Goal: Task Accomplishment & Management: Complete application form

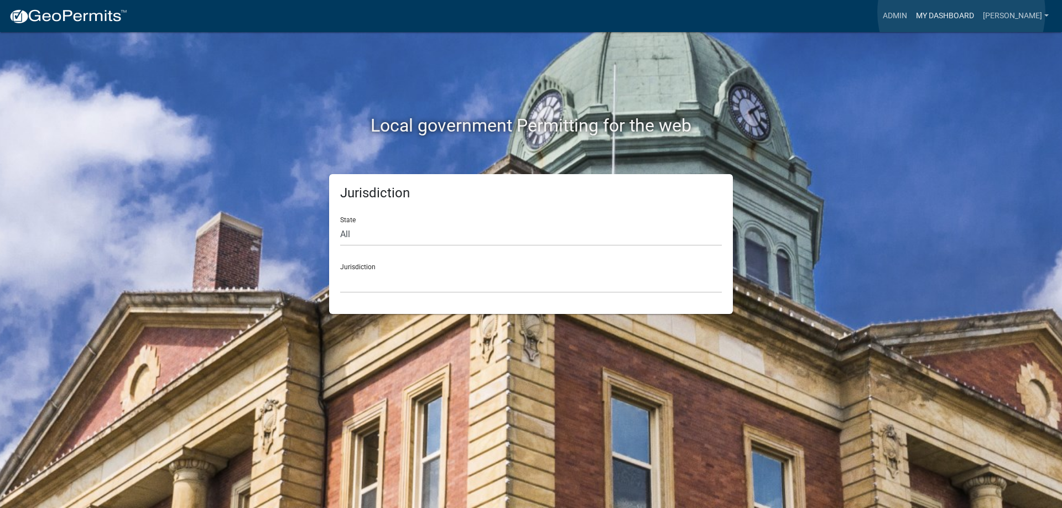
click at [961, 12] on link "My Dashboard" at bounding box center [944, 16] width 67 height 21
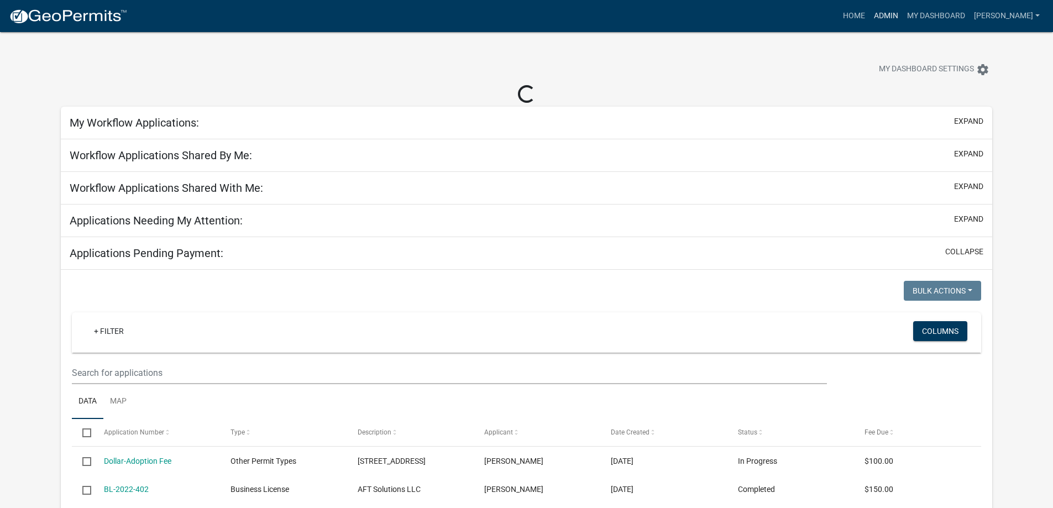
click at [896, 13] on link "Admin" at bounding box center [886, 16] width 33 height 21
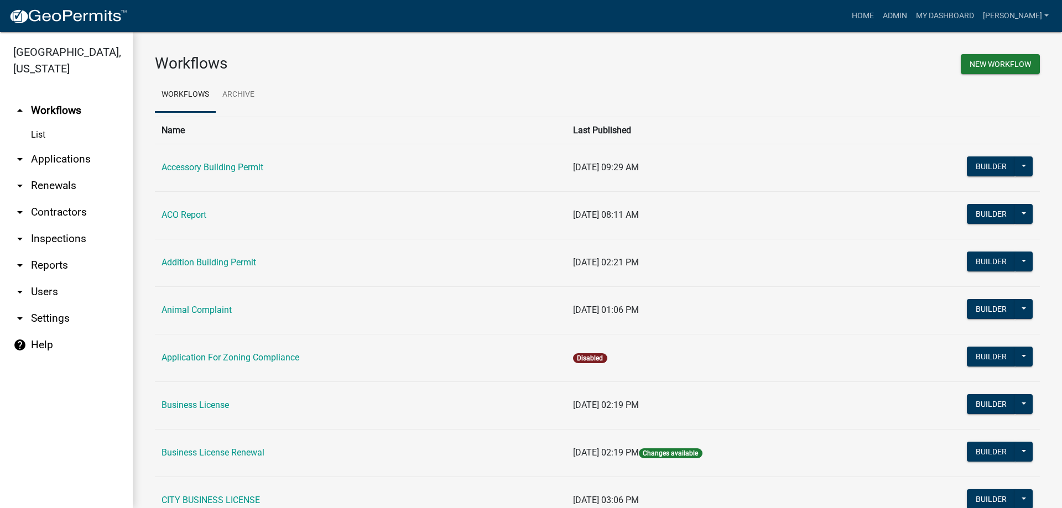
click at [51, 161] on link "arrow_drop_down Applications" at bounding box center [66, 159] width 133 height 27
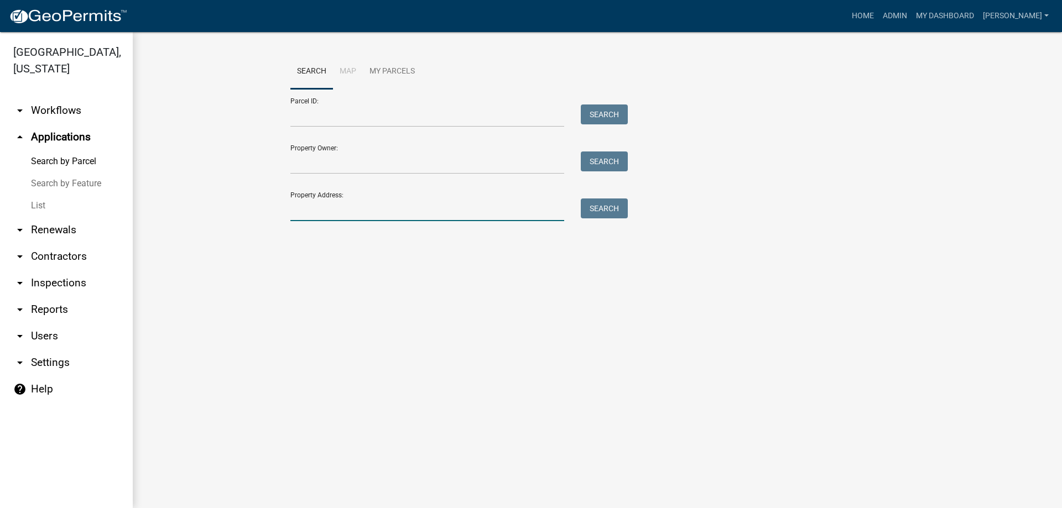
click at [321, 213] on input "Property Address:" at bounding box center [427, 209] width 274 height 23
type input "1894"
click at [618, 202] on button "Search" at bounding box center [604, 208] width 47 height 20
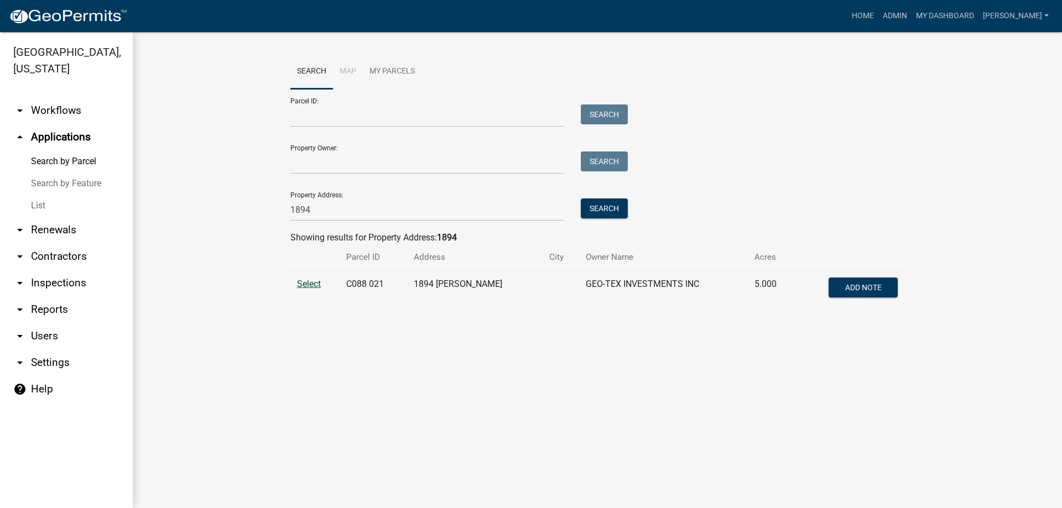
click at [307, 283] on span "Select" at bounding box center [309, 284] width 24 height 11
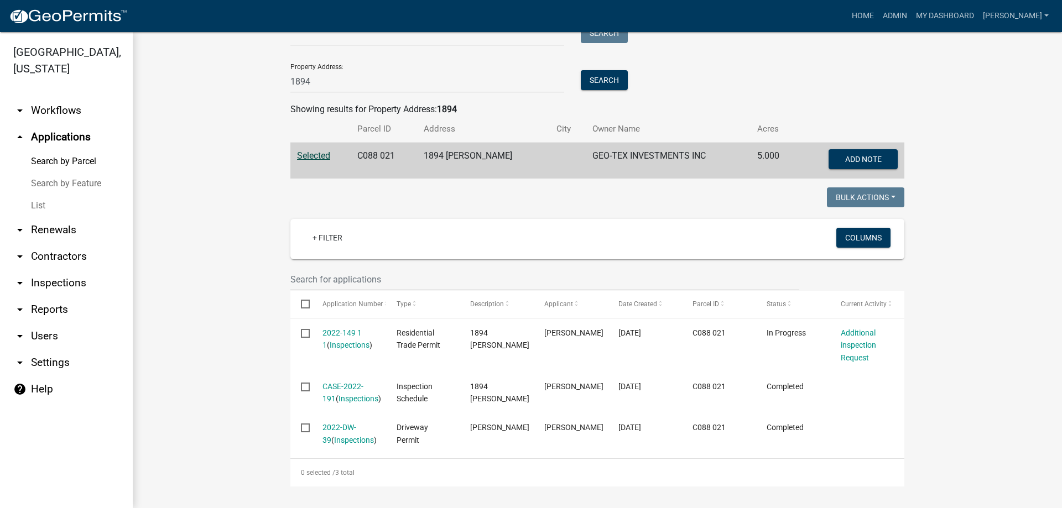
scroll to position [141, 0]
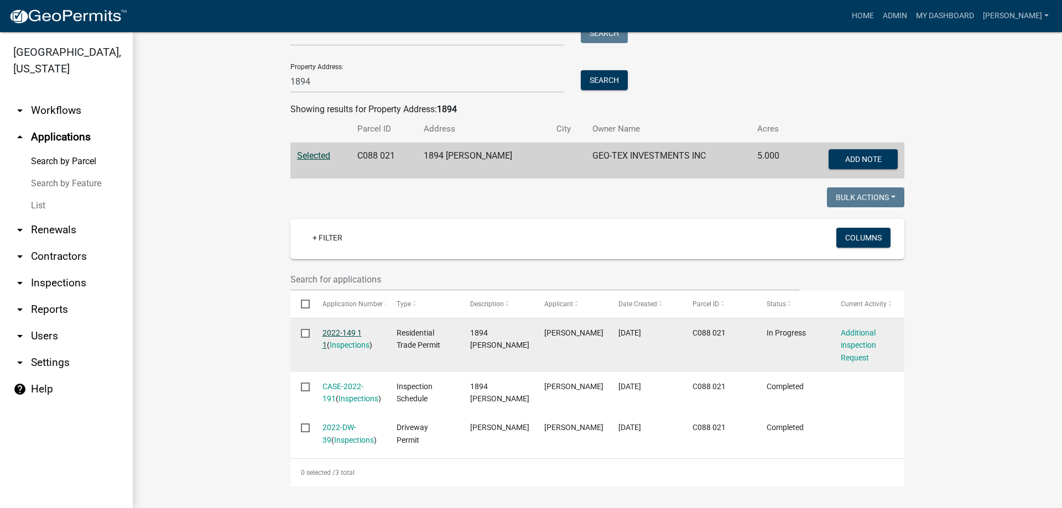
click at [344, 328] on link "2022-149 1 1" at bounding box center [341, 339] width 39 height 22
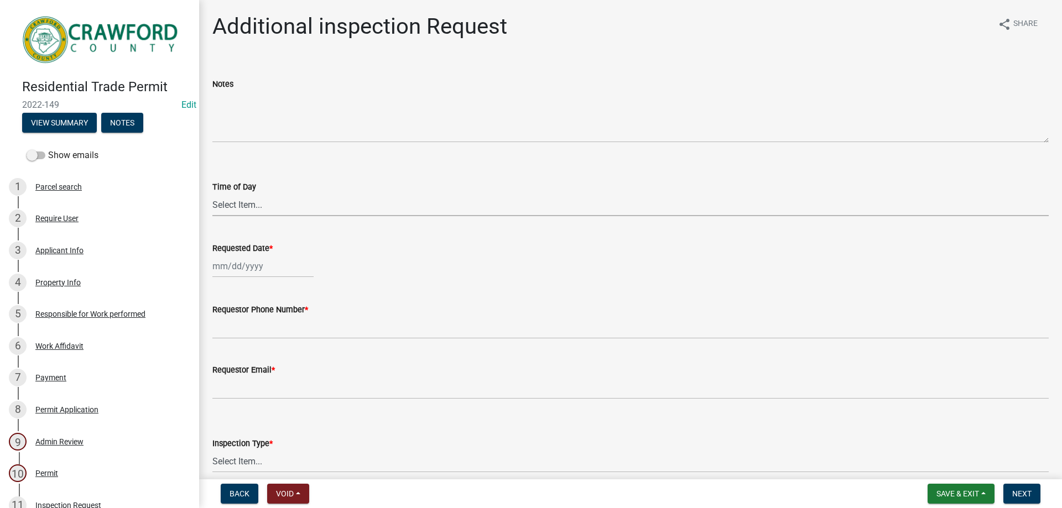
click at [247, 202] on select "Select Item... AM PM" at bounding box center [630, 205] width 836 height 23
click at [212, 194] on select "Select Item... AM PM" at bounding box center [630, 205] width 836 height 23
select select "5d2019cf-2526-48fe-b3ec-9b9a8fb994eb"
select select "9"
select select "2025"
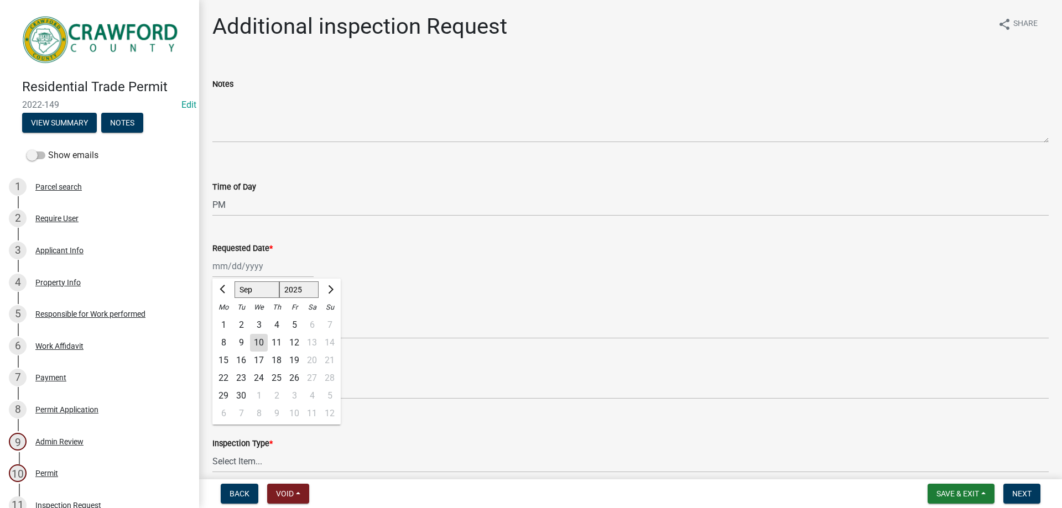
click at [242, 268] on div "[PERSON_NAME] Feb Mar Apr [PERSON_NAME][DATE] Oct Nov [DATE] 1526 1527 1528 152…" at bounding box center [262, 266] width 101 height 23
click at [264, 347] on div "10" at bounding box center [259, 343] width 18 height 18
type input "[DATE]"
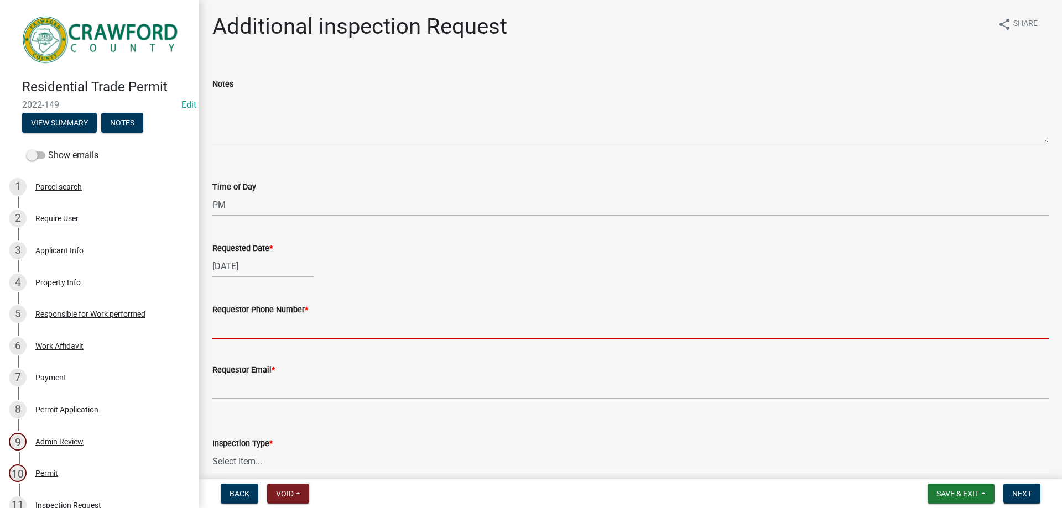
click at [264, 325] on input "Requestor Phone Number *" at bounding box center [630, 327] width 836 height 23
type input "4788363199"
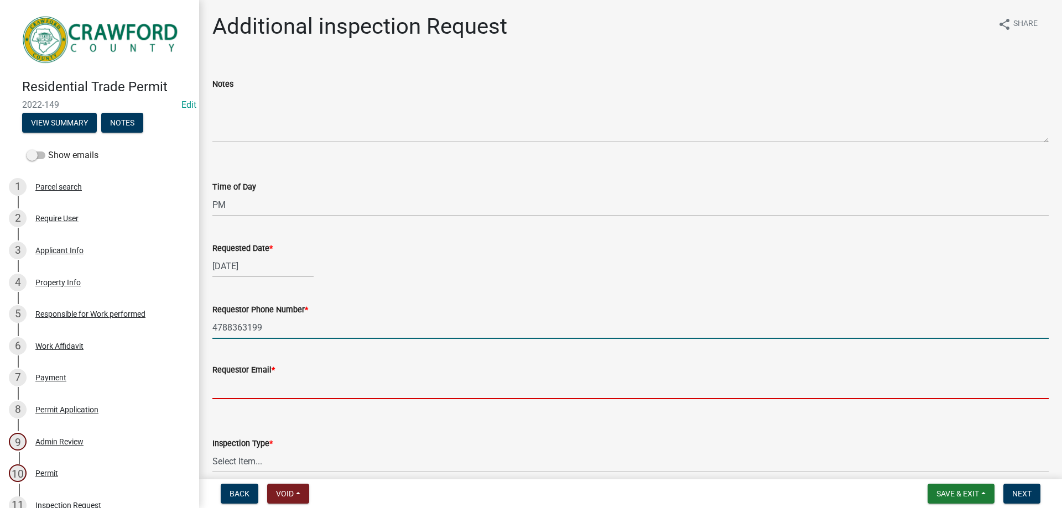
click at [275, 393] on input "Requestor Email *" at bounding box center [630, 388] width 836 height 23
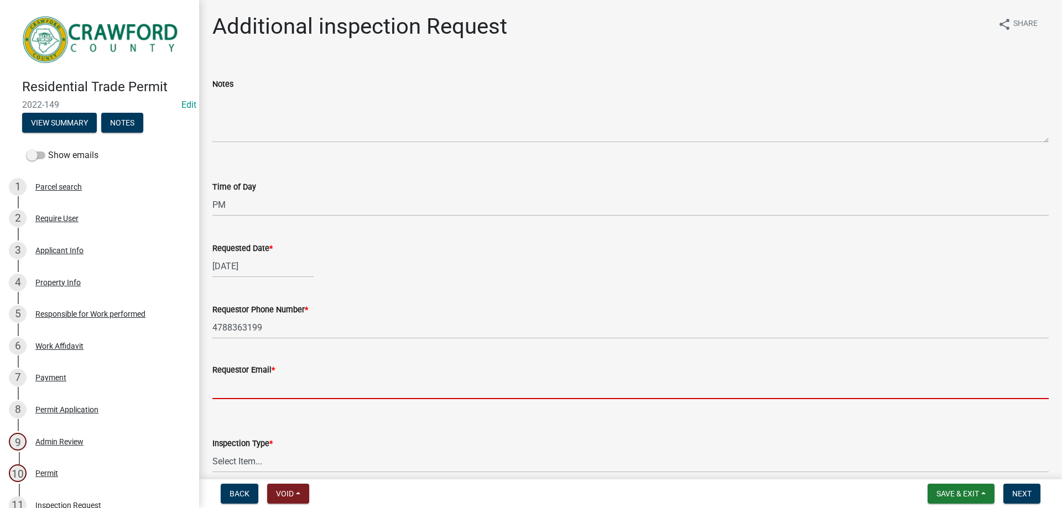
type input "[PERSON_NAME][EMAIL_ADDRESS][DOMAIN_NAME]"
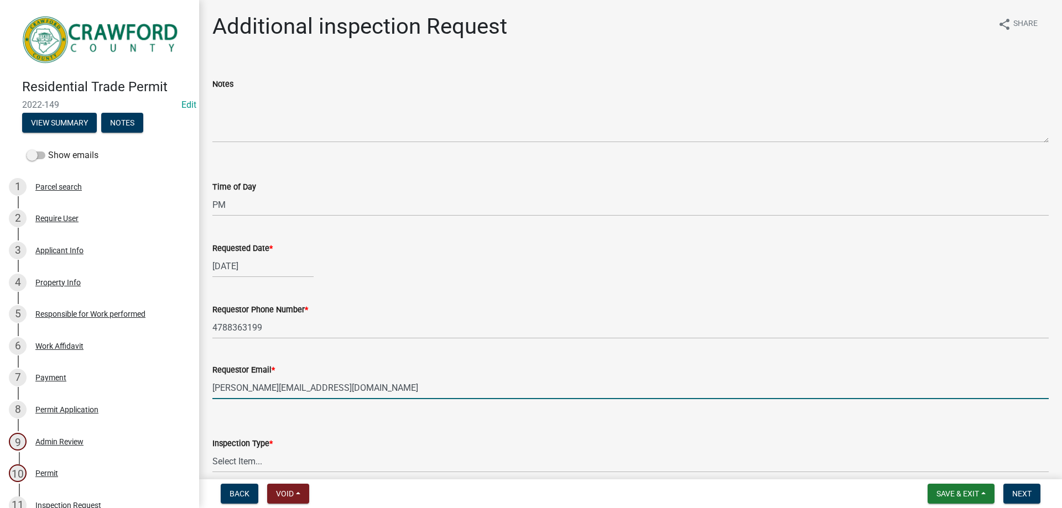
scroll to position [111, 0]
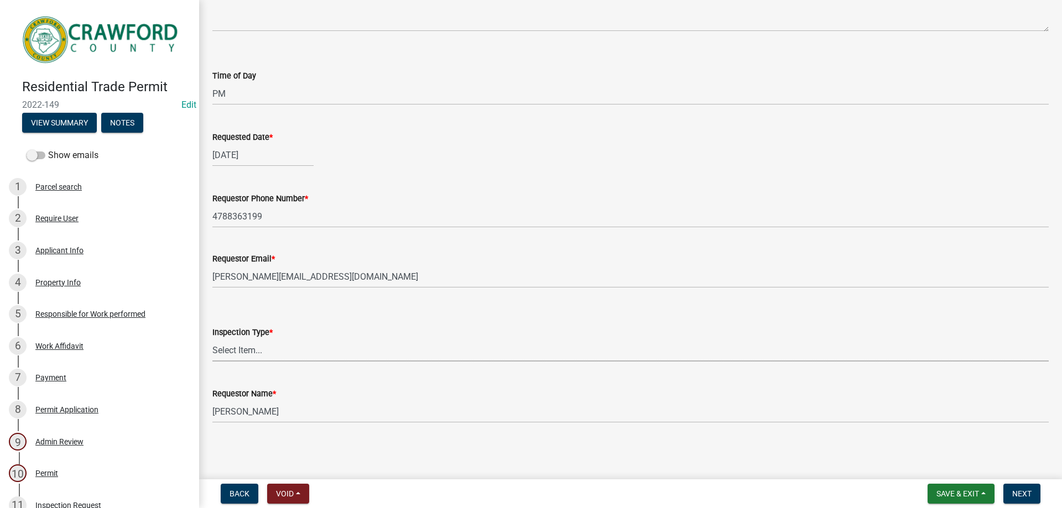
click at [254, 348] on select "Select Item... Electrical Inspection" at bounding box center [630, 350] width 836 height 23
click at [212, 339] on select "Select Item... Electrical Inspection" at bounding box center [630, 350] width 836 height 23
select select "fe39709c-6e39-4165-a4f0-f33b7d4b7c20"
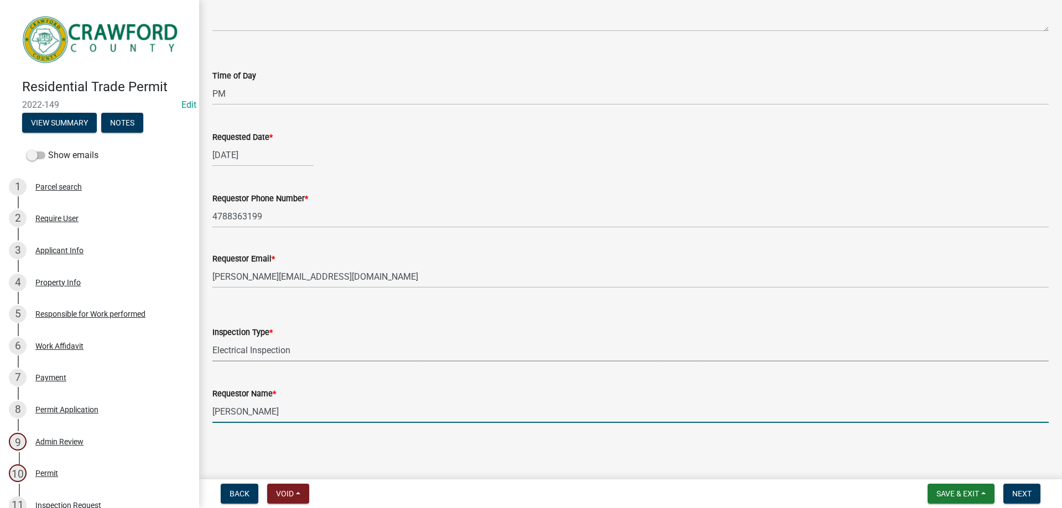
click at [270, 414] on input "[PERSON_NAME]" at bounding box center [630, 411] width 836 height 23
drag, startPoint x: 271, startPoint y: 414, endPoint x: 157, endPoint y: 412, distance: 114.5
click at [157, 412] on div "Residential Trade Permit 2022-149 Edit View Summary Notes Show emails 1 Parcel …" at bounding box center [531, 254] width 1062 height 508
type input "[PERSON_NAME]"
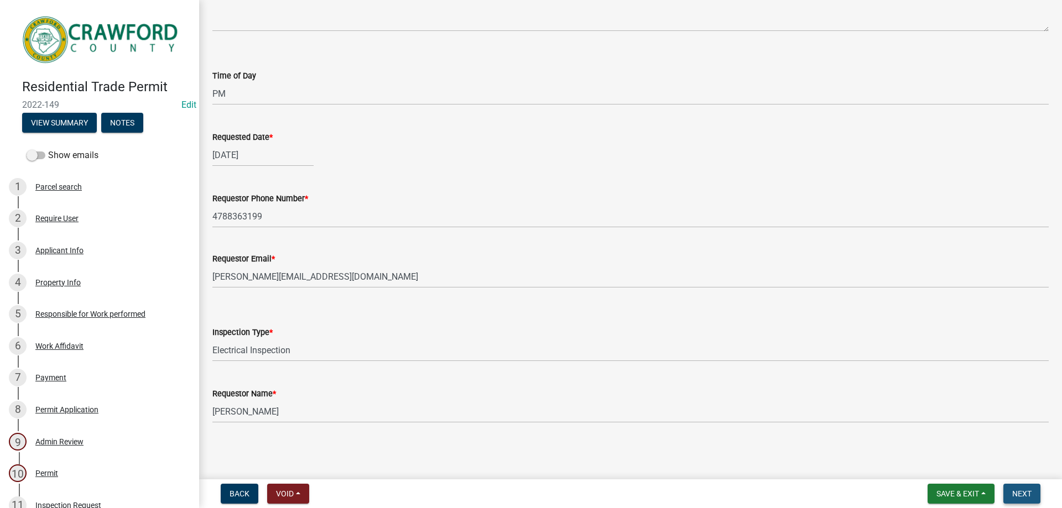
click at [1026, 491] on span "Next" at bounding box center [1021, 493] width 19 height 9
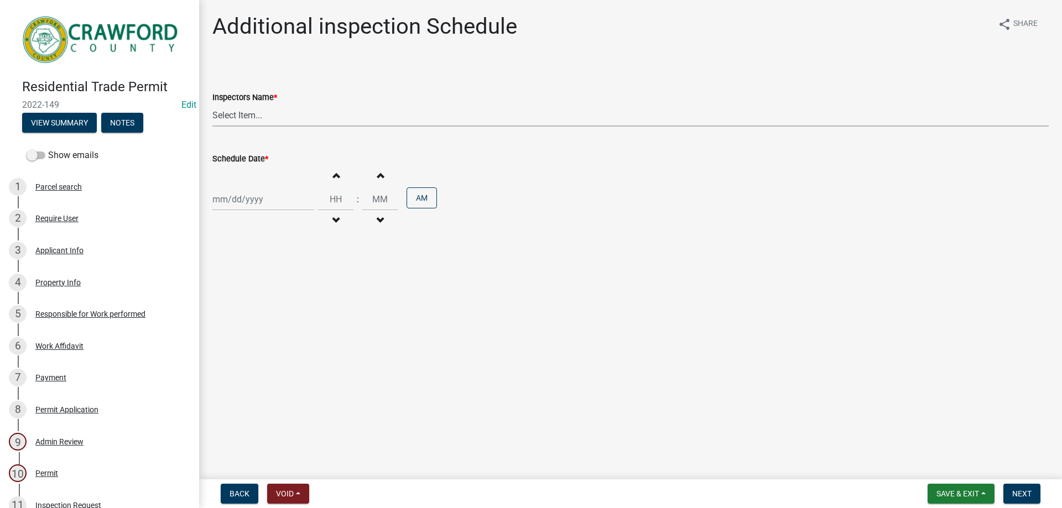
click at [234, 113] on select "Select Item... [PERSON_NAME] ([PERSON_NAME]) [PERSON_NAME] ([PERSON_NAME])" at bounding box center [630, 115] width 836 height 23
select select "3acdf11f-131c-438b-b450-ae4501c32128"
click at [212, 104] on select "Select Item... [PERSON_NAME] ([PERSON_NAME]) [PERSON_NAME] ([PERSON_NAME])" at bounding box center [630, 115] width 836 height 23
click at [281, 205] on div at bounding box center [262, 199] width 101 height 23
select select "9"
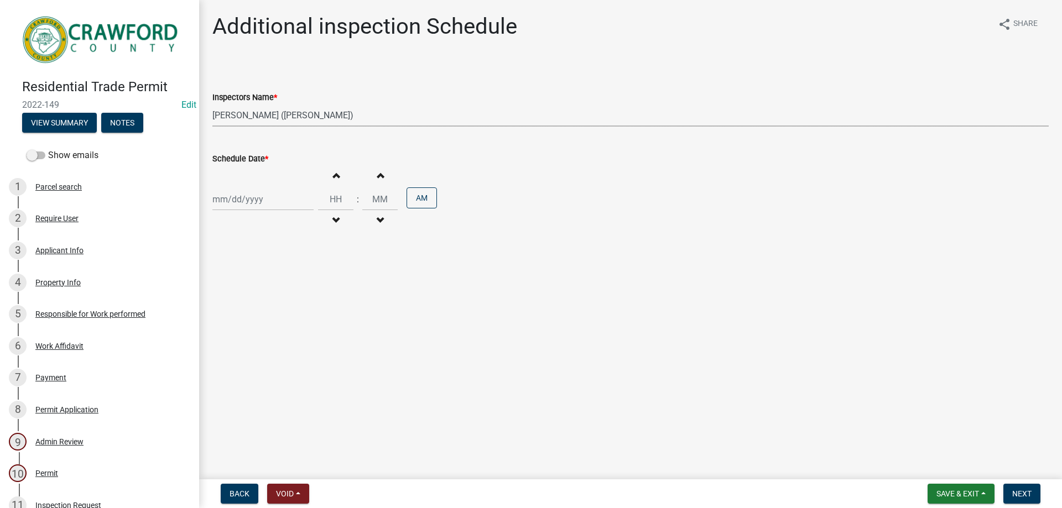
select select "2025"
click at [262, 278] on div "10" at bounding box center [259, 276] width 18 height 18
type input "[DATE]"
click at [333, 175] on span "button" at bounding box center [336, 175] width 6 height 9
type input "01"
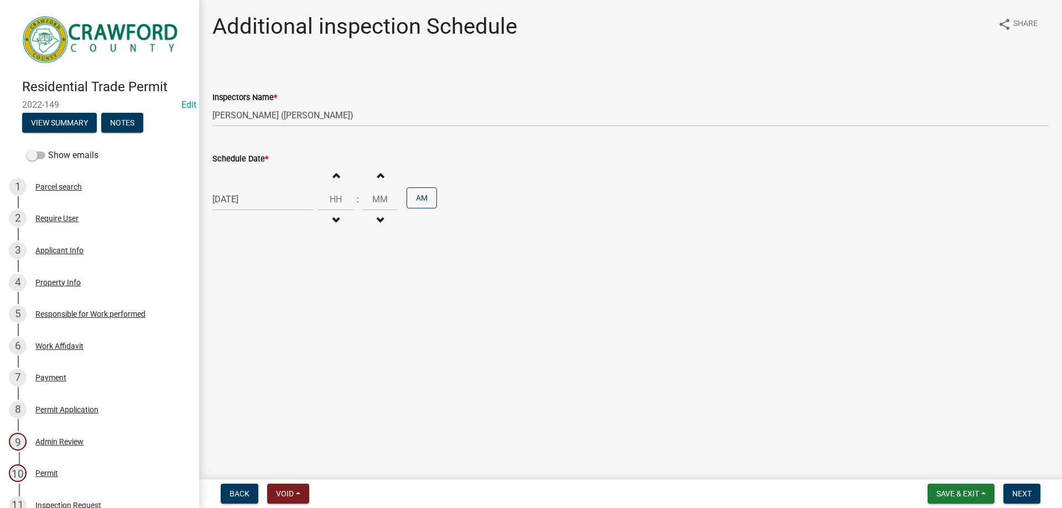
type input "00"
click at [424, 196] on button "AM" at bounding box center [421, 197] width 30 height 21
click at [1020, 496] on span "Next" at bounding box center [1021, 493] width 19 height 9
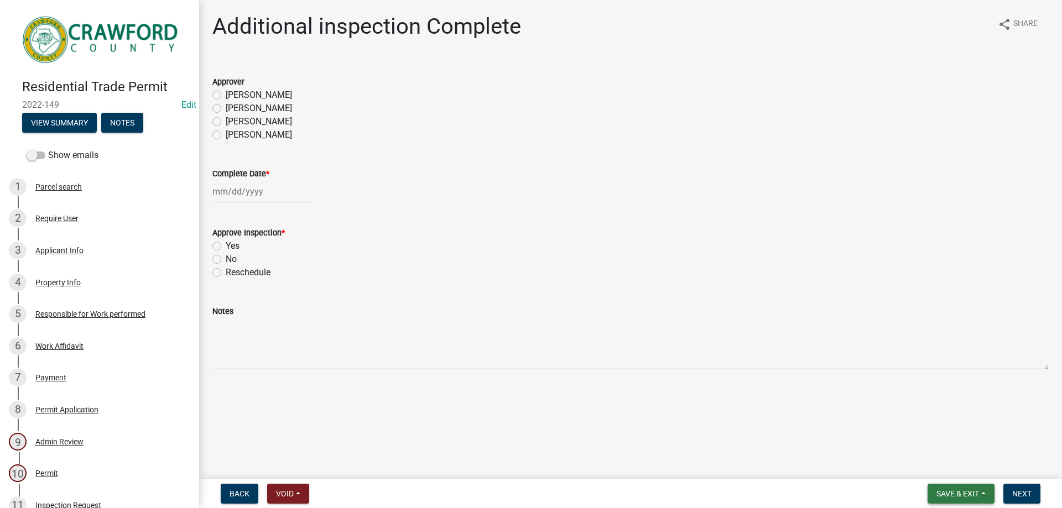
click at [959, 494] on span "Save & Exit" at bounding box center [957, 493] width 43 height 9
click at [944, 464] on button "Save & Exit" at bounding box center [950, 465] width 88 height 27
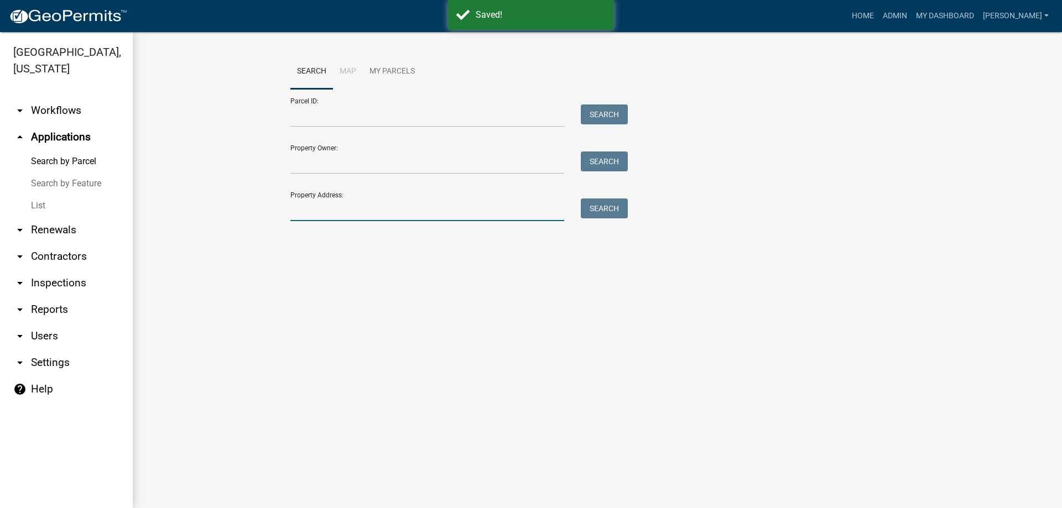
click at [321, 213] on input "Property Address:" at bounding box center [427, 209] width 274 height 23
type input "7650"
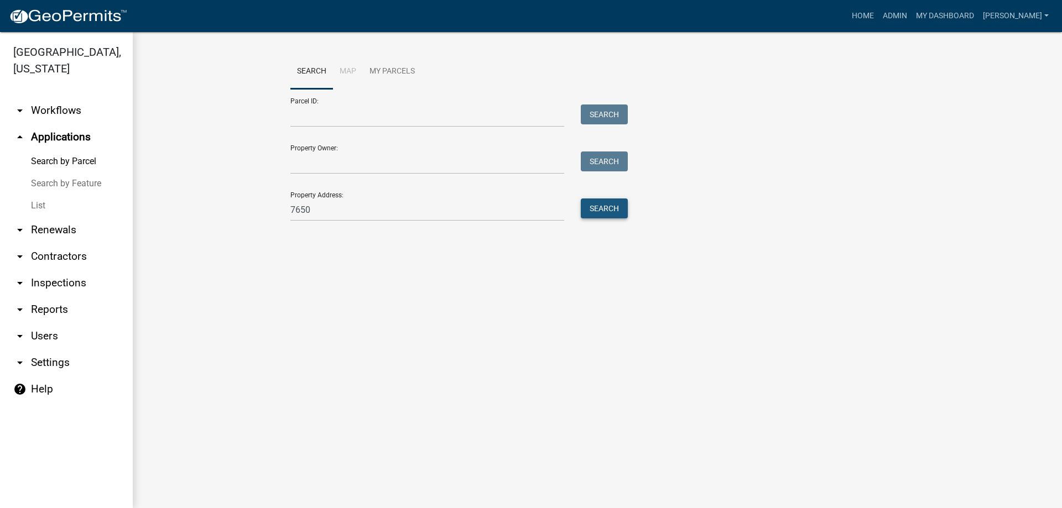
click at [603, 210] on button "Search" at bounding box center [604, 208] width 47 height 20
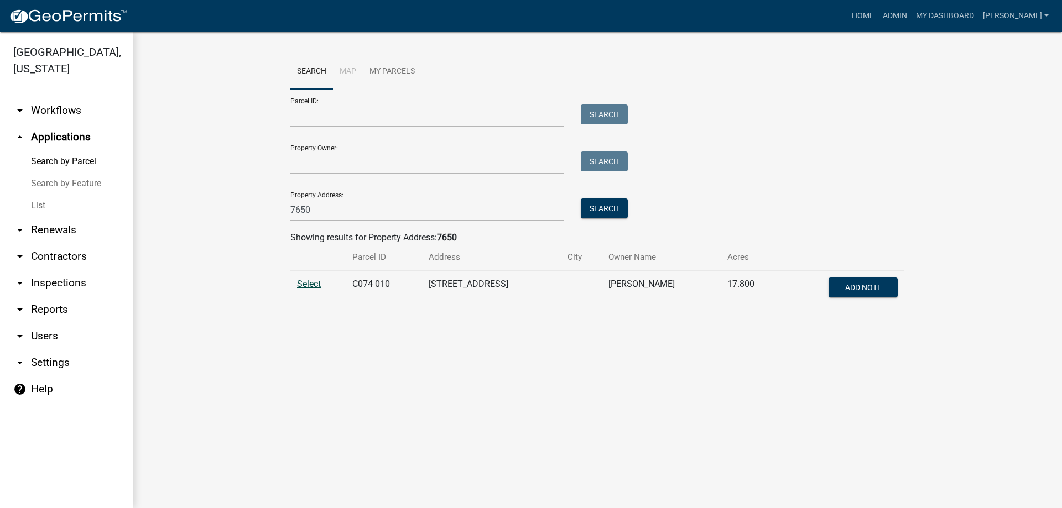
click at [307, 286] on span "Select" at bounding box center [309, 284] width 24 height 11
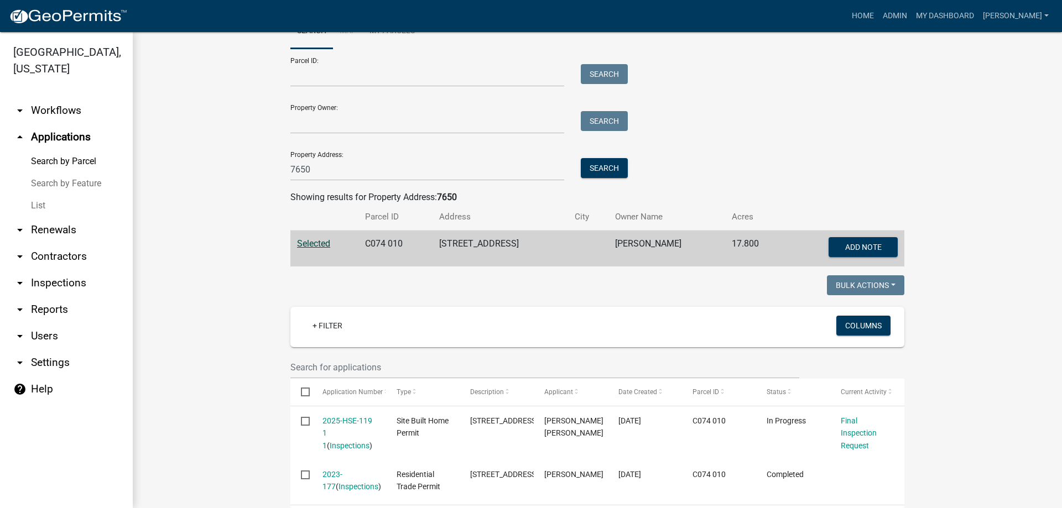
scroll to position [87, 0]
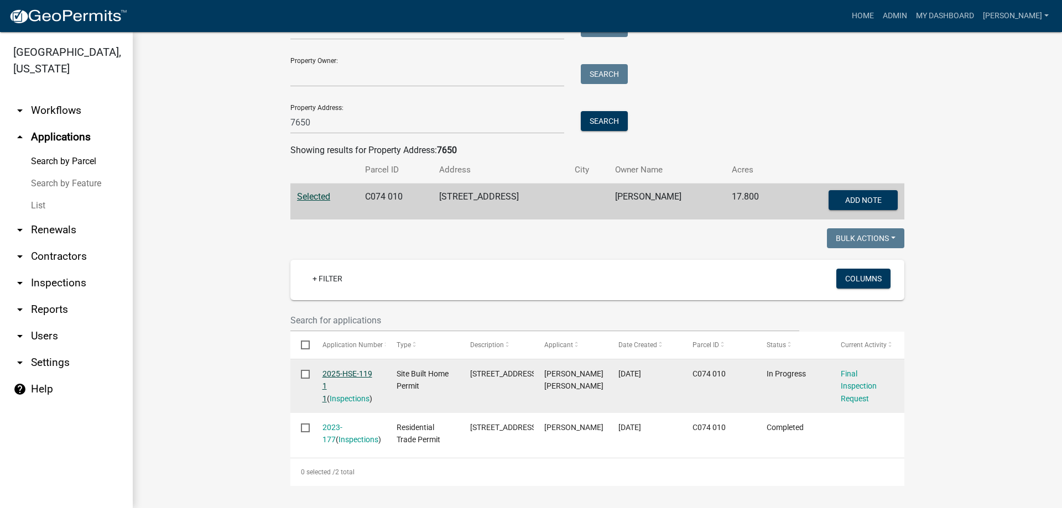
click at [344, 373] on link "2025-HSE-119 1 1" at bounding box center [347, 386] width 50 height 34
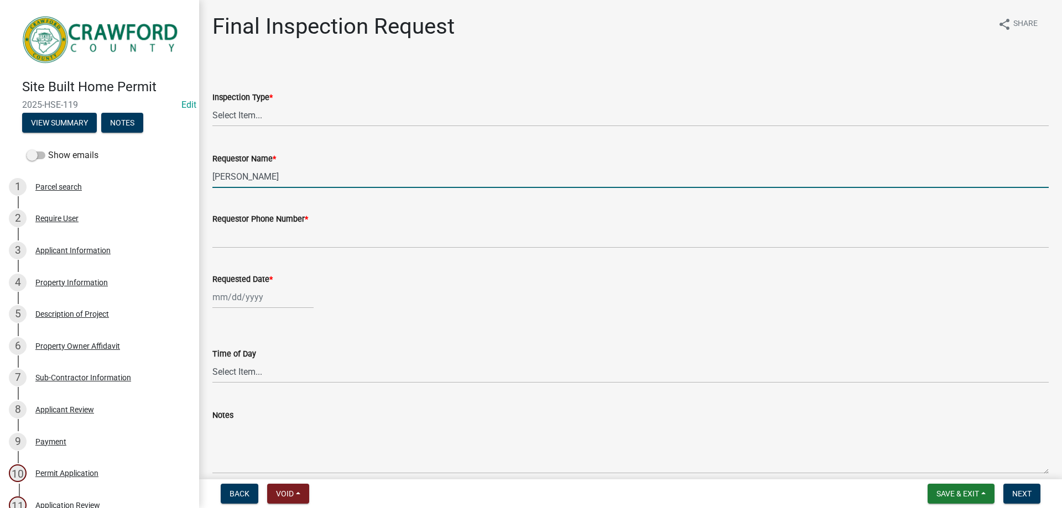
click at [283, 179] on input "[PERSON_NAME]" at bounding box center [630, 176] width 836 height 23
click at [263, 175] on input "[PERSON_NAME]" at bounding box center [630, 176] width 836 height 23
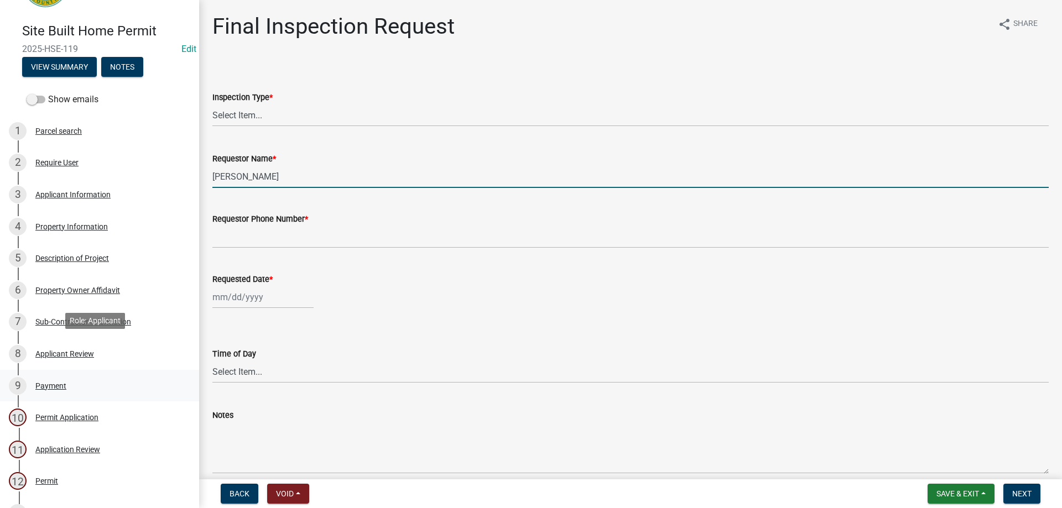
scroll to position [55, 0]
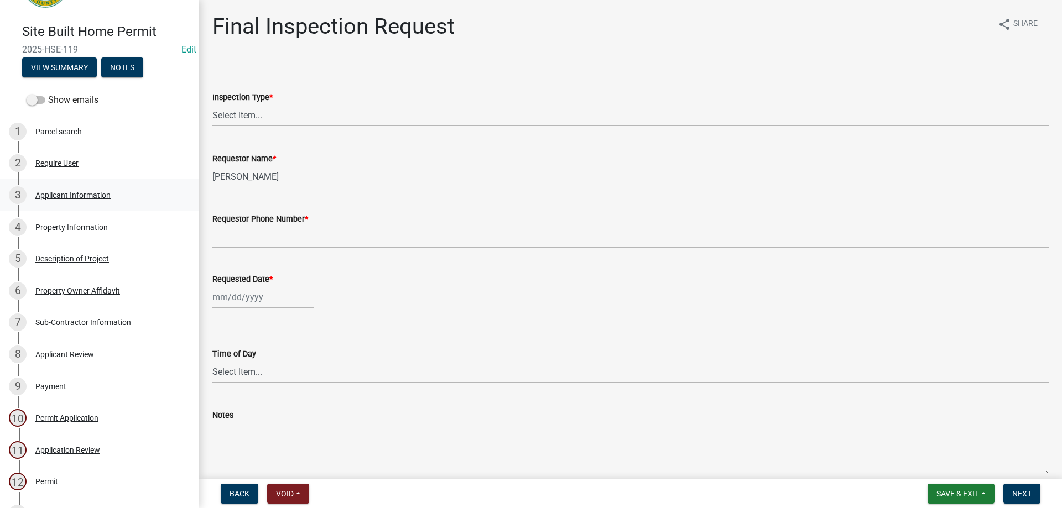
click at [59, 193] on div "Applicant Information" at bounding box center [72, 195] width 75 height 8
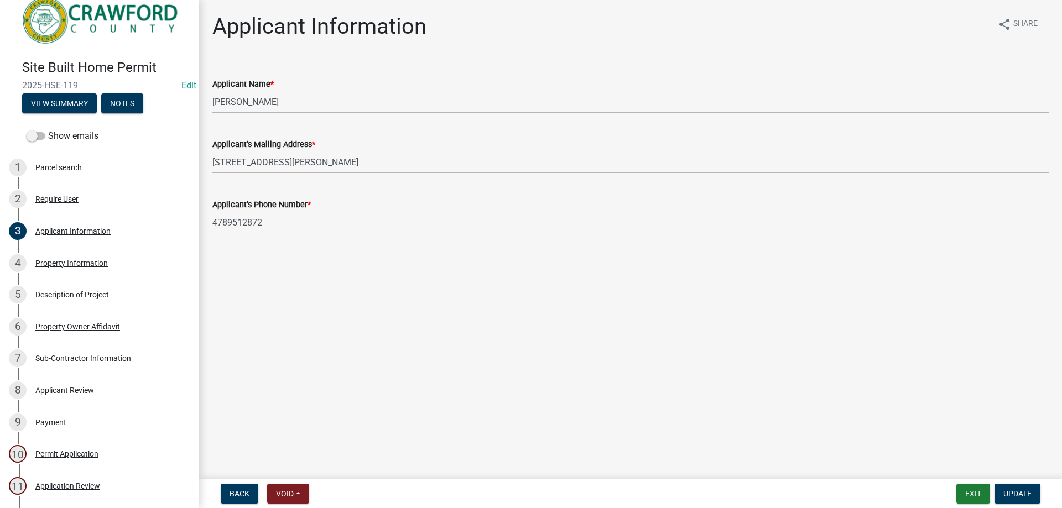
scroll to position [0, 0]
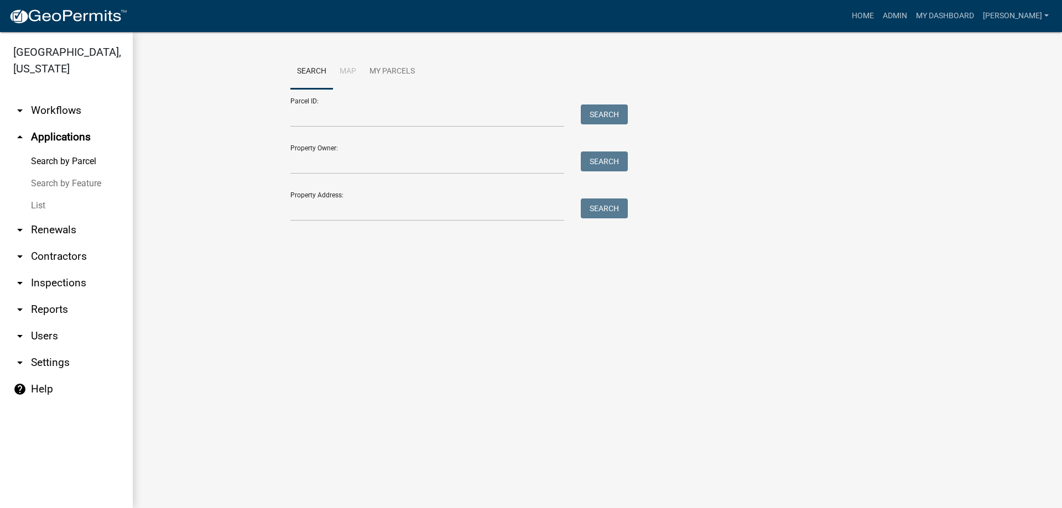
click at [72, 284] on link "arrow_drop_down Inspections" at bounding box center [66, 283] width 133 height 27
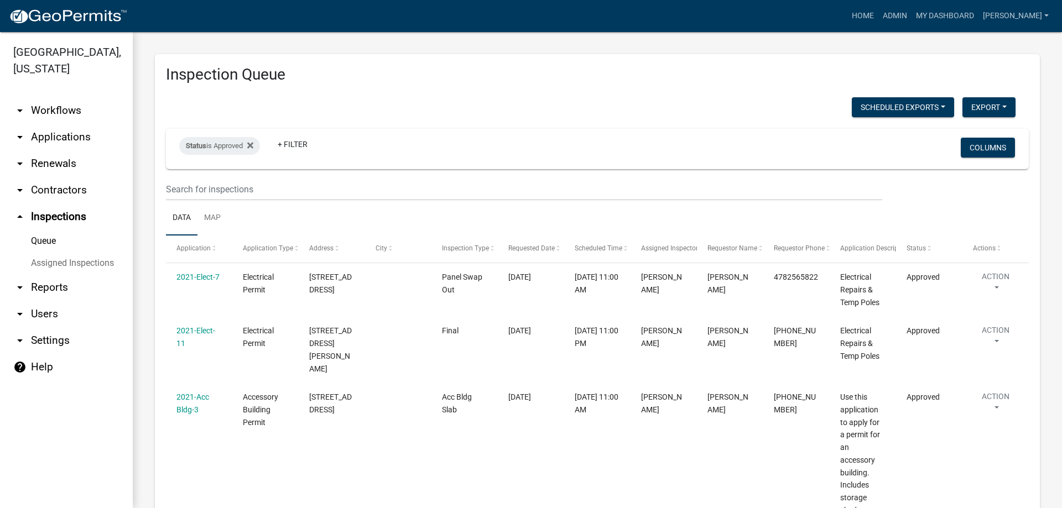
click at [51, 243] on link "Queue" at bounding box center [66, 241] width 133 height 22
click at [249, 145] on fa-icon at bounding box center [248, 146] width 11 height 18
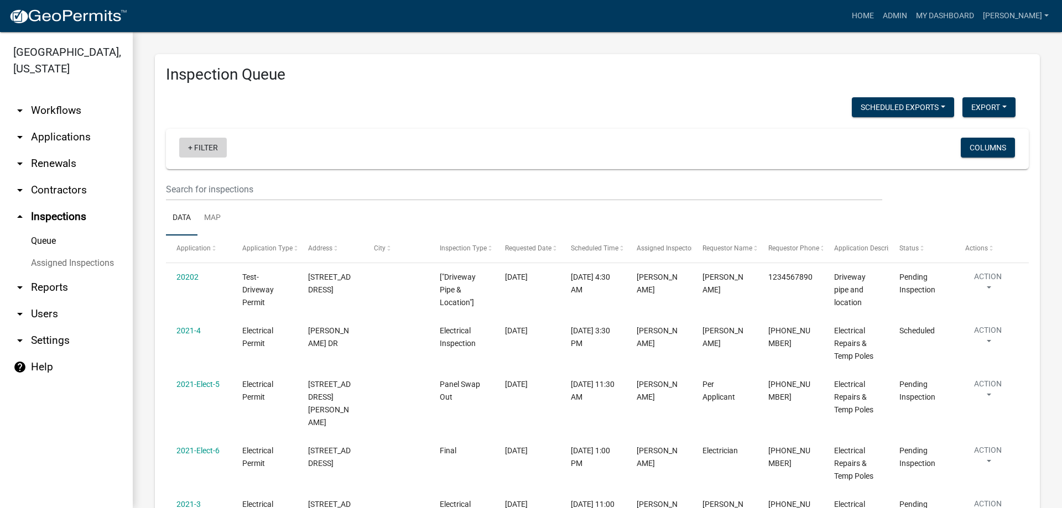
click at [208, 149] on link "+ Filter" at bounding box center [203, 148] width 48 height 20
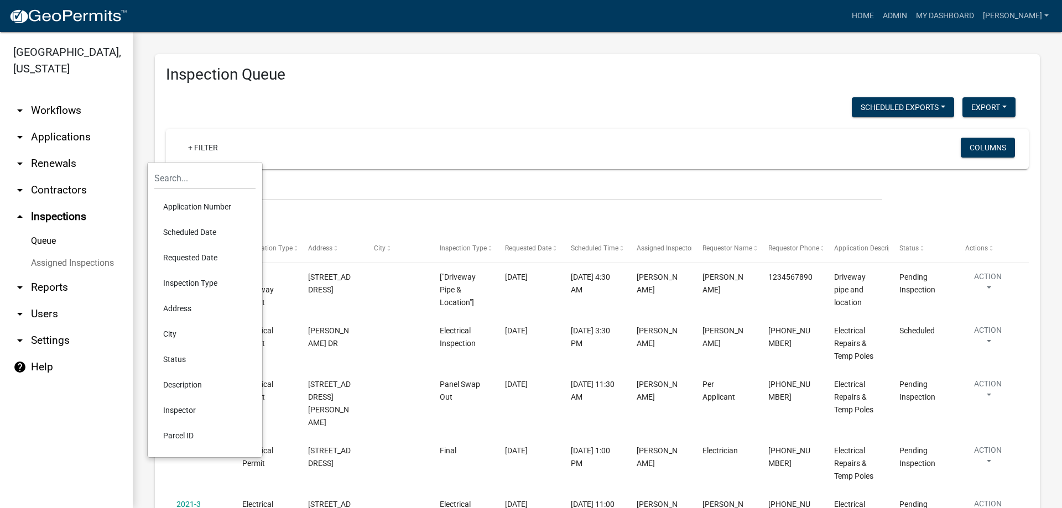
click at [183, 355] on li "Status" at bounding box center [204, 359] width 101 height 25
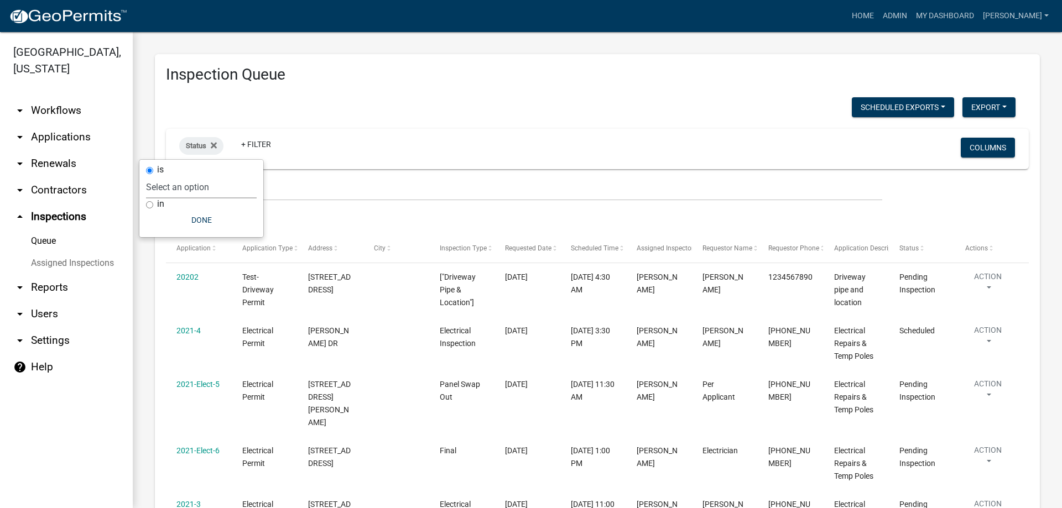
click at [192, 181] on select "Select an option Pending Schedule Pending Inspection Approved Denied Deleted Vo…" at bounding box center [201, 187] width 111 height 23
select select "7"
click at [167, 176] on select "Select an option Pending Schedule Pending Inspection Approved Denied Deleted Vo…" at bounding box center [201, 187] width 111 height 23
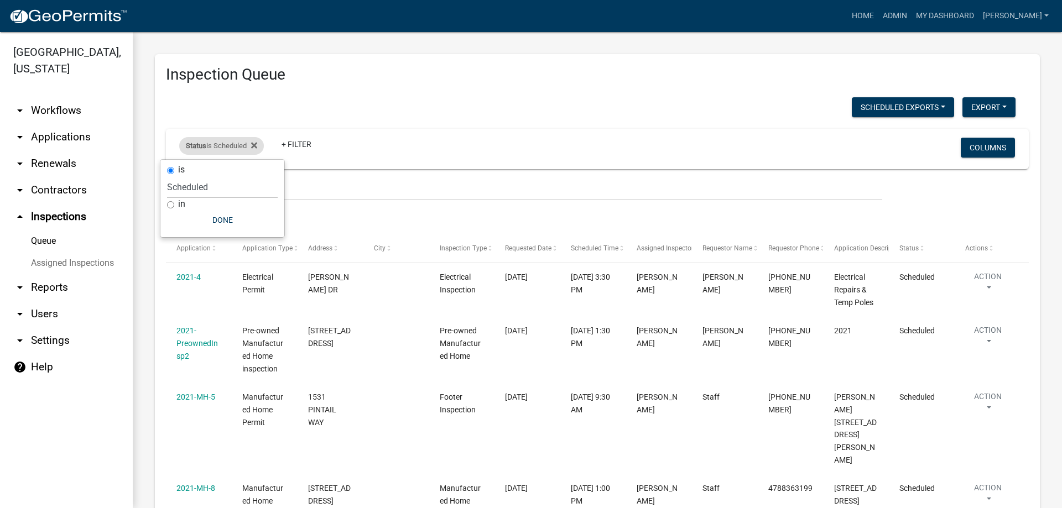
click at [242, 145] on div "Status is Scheduled" at bounding box center [221, 146] width 85 height 18
click at [257, 143] on icon at bounding box center [254, 145] width 6 height 9
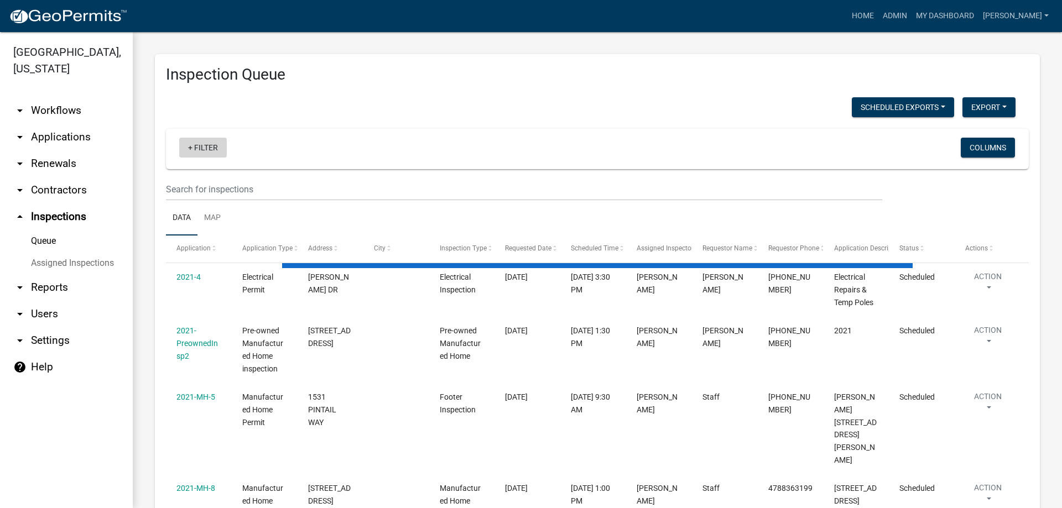
click at [201, 145] on link "+ Filter" at bounding box center [203, 148] width 48 height 20
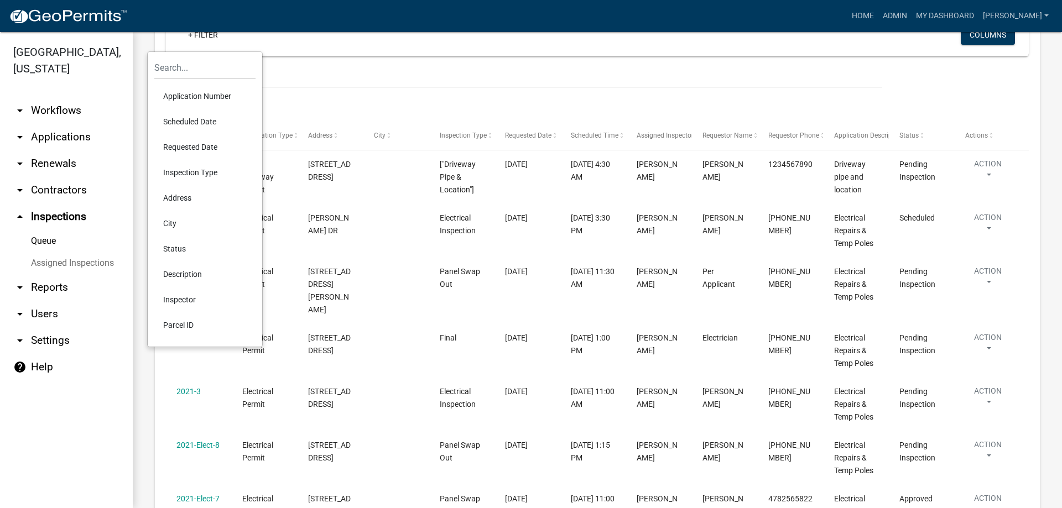
scroll to position [111, 0]
click at [58, 241] on link "Queue" at bounding box center [66, 241] width 133 height 22
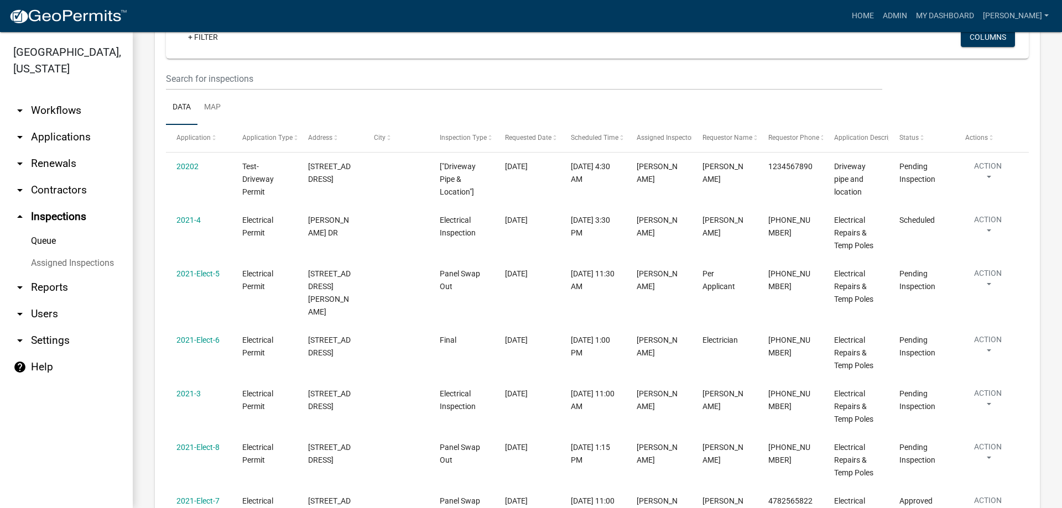
click at [62, 259] on link "Assigned Inspections" at bounding box center [66, 263] width 133 height 22
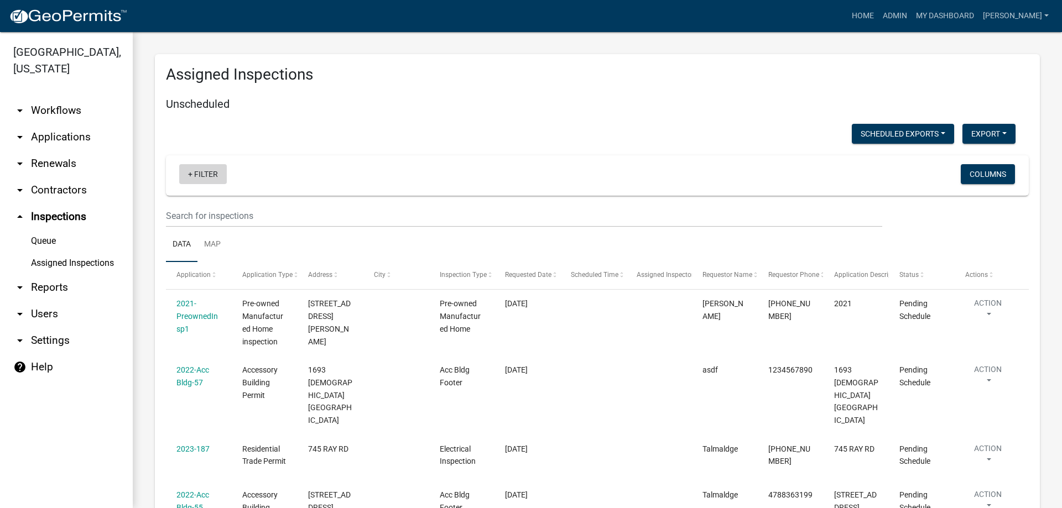
click at [212, 173] on link "+ Filter" at bounding box center [203, 174] width 48 height 20
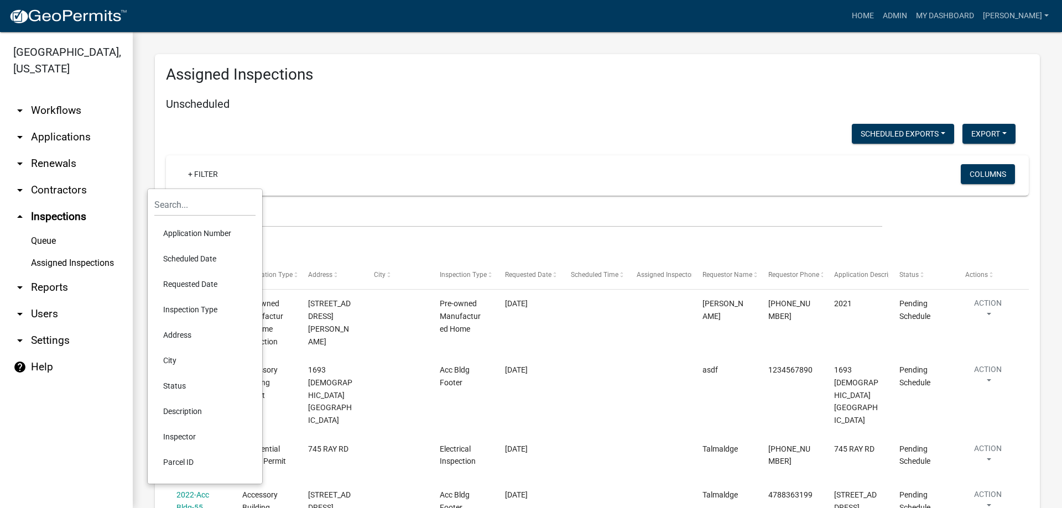
scroll to position [55, 0]
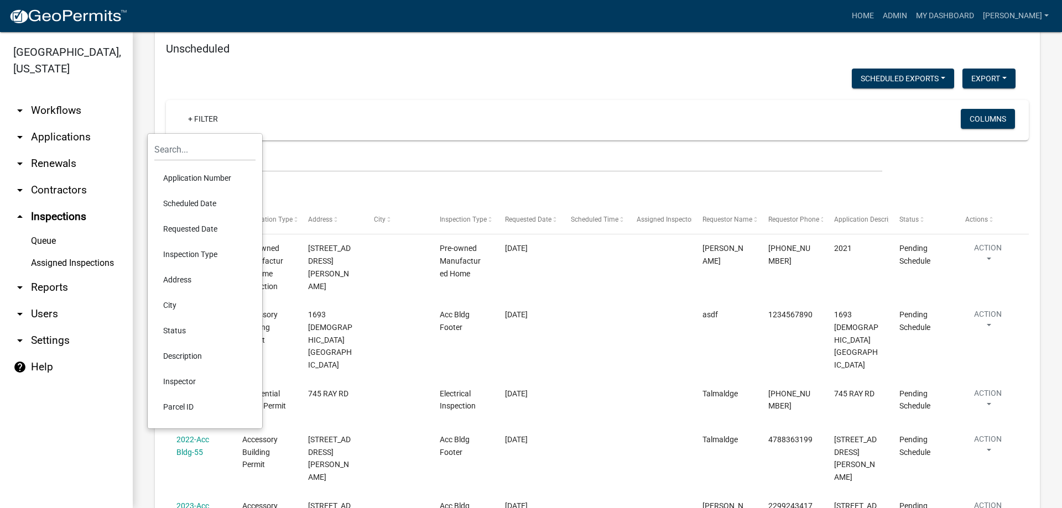
click at [186, 201] on li "Scheduled Date" at bounding box center [204, 203] width 101 height 25
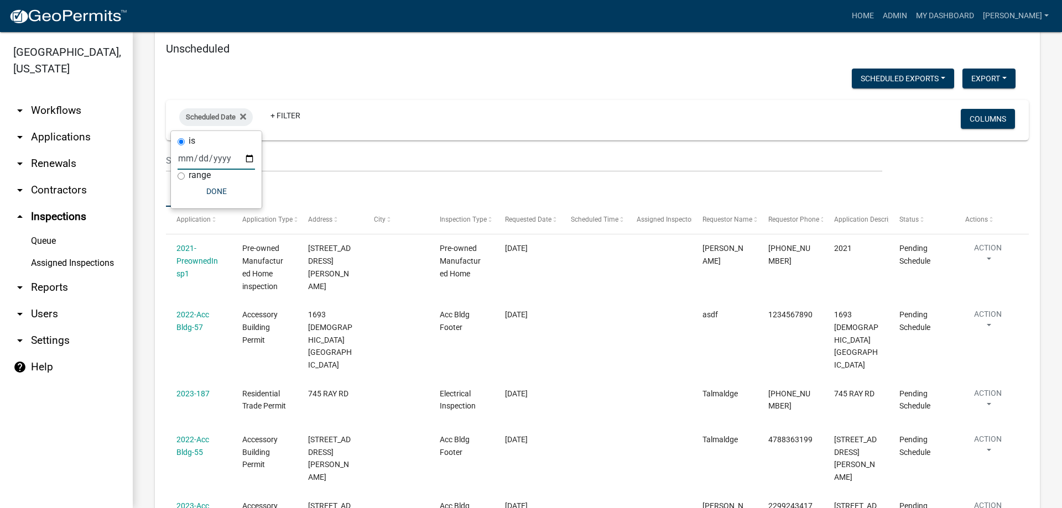
click at [250, 158] on input "date" at bounding box center [215, 158] width 77 height 23
type input "[DATE]"
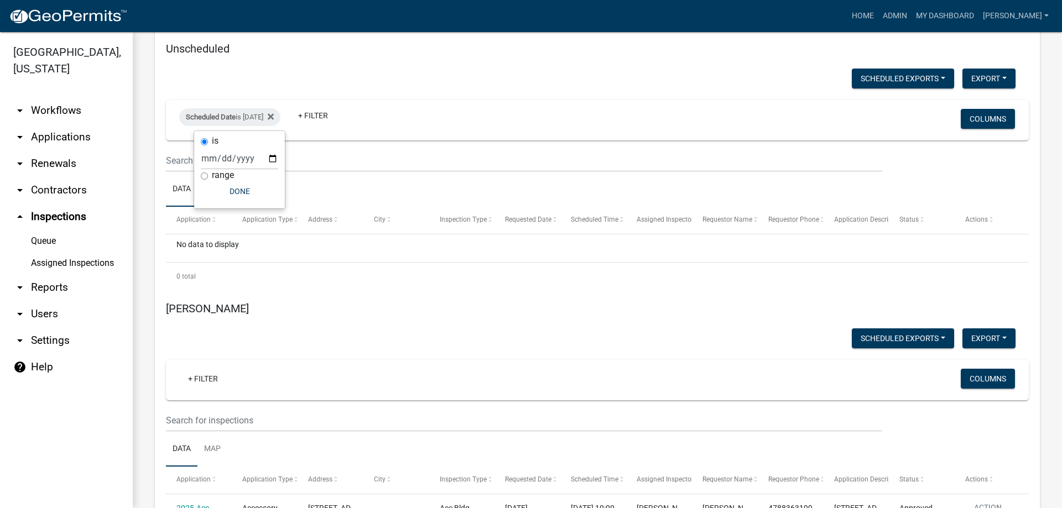
click at [61, 140] on link "arrow_drop_down Applications" at bounding box center [66, 137] width 133 height 27
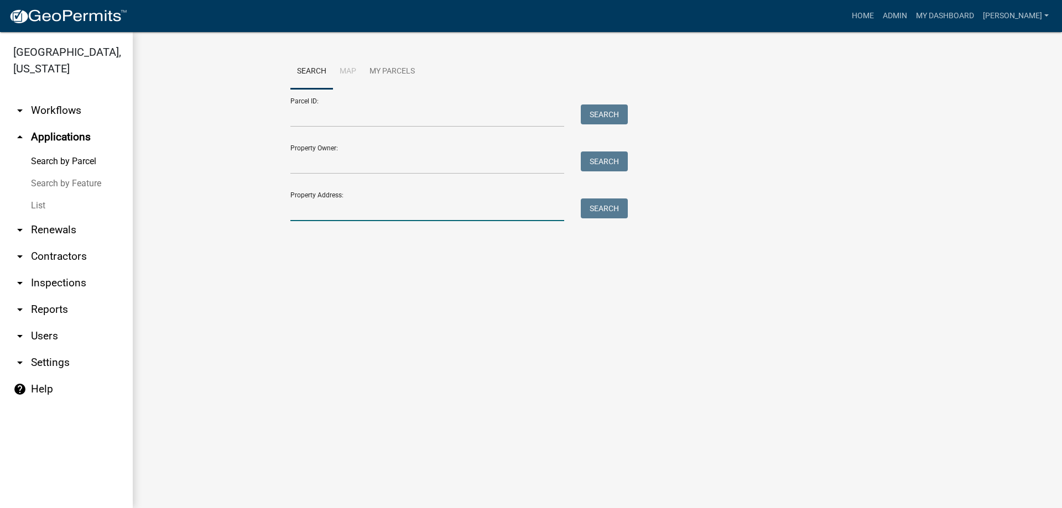
click at [367, 211] on input "Property Address:" at bounding box center [427, 209] width 274 height 23
type input "7650"
click at [612, 213] on button "Search" at bounding box center [604, 208] width 47 height 20
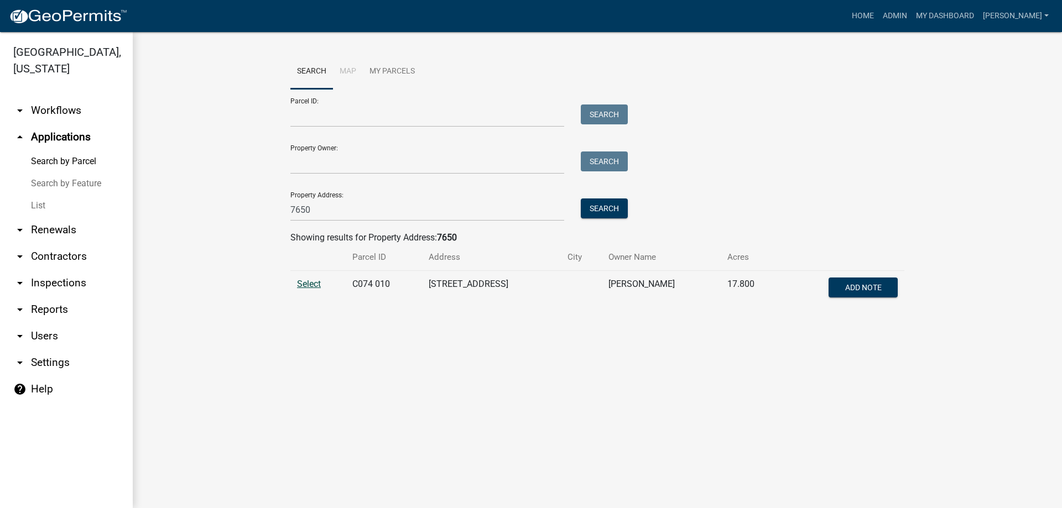
click at [302, 285] on span "Select" at bounding box center [309, 284] width 24 height 11
